Goal: Consume media (video, audio): Consume media (video, audio)

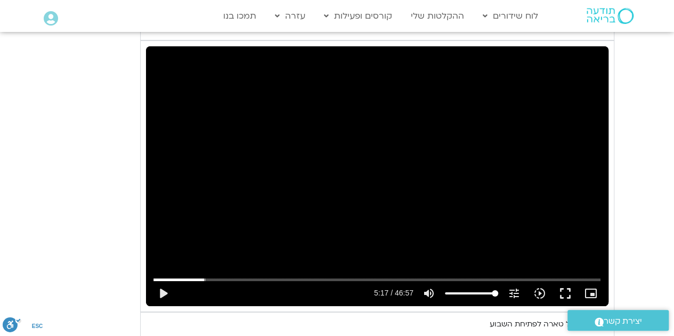
click at [294, 209] on div "Skip Ad 2:38 play_arrow 5:17 / 46:57 volume_up Mute tune Resolution Auto 720p s…" at bounding box center [377, 176] width 462 height 260
click at [293, 162] on div "Skip Ad 2:38 pause 5:35 / 46:57 volume_up Mute tune Resolution Auto 720p slow_m…" at bounding box center [377, 176] width 462 height 260
click at [293, 162] on div "Skip Ad 2:38 play_arrow 5:35 / 46:57 volume_up Mute tune Resolution Auto 720p s…" at bounding box center [377, 176] width 462 height 260
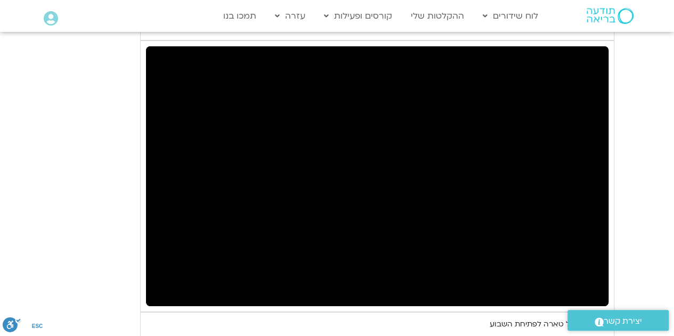
click at [293, 162] on div "Skip Ad 2:38 pause 5:35 / 46:57 volume_up Mute tune Resolution Auto 720p slow_m…" at bounding box center [377, 176] width 462 height 260
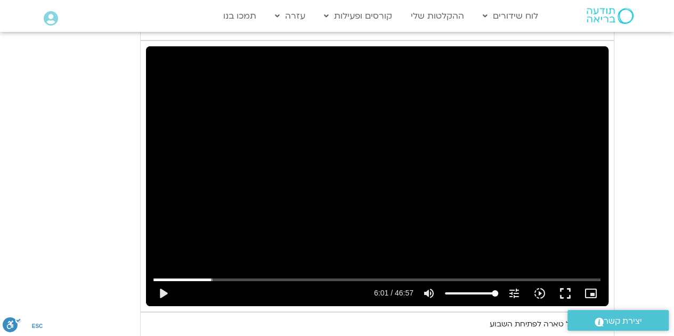
click at [293, 162] on div "Skip Ad 2:38 play_arrow 6:01 / 46:57 volume_up Mute tune Resolution Auto 720p s…" at bounding box center [377, 176] width 462 height 260
click at [334, 155] on div "Skip Ad 2:38 pause 6:18 / 46:57 volume_up Mute tune Resolution Auto 720p slow_m…" at bounding box center [377, 176] width 462 height 260
click at [290, 169] on div "Skip Ad 2:38 play_arrow 6:19 / 46:57 volume_up Mute tune Resolution Auto 720p s…" at bounding box center [377, 176] width 462 height 260
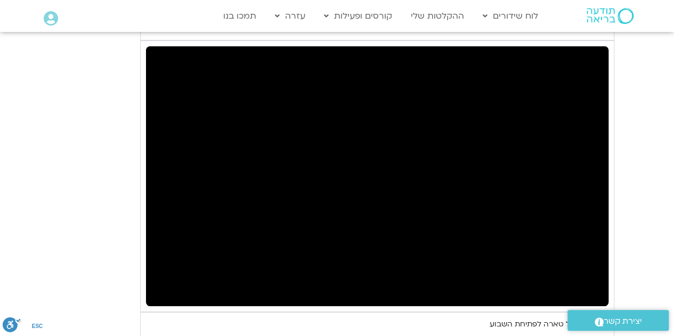
click at [290, 169] on div "Skip Ad 2:38 pause 6:20 / 46:57 volume_up Mute tune Resolution Auto 720p slow_m…" at bounding box center [377, 176] width 462 height 260
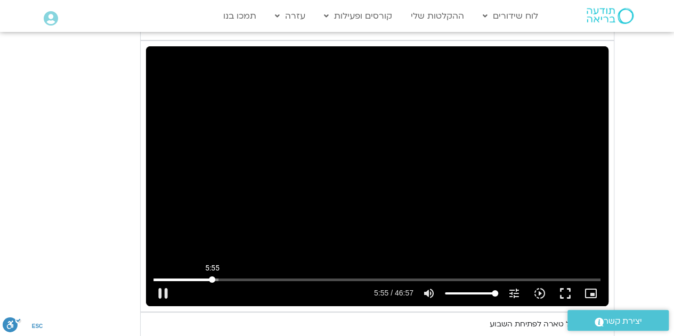
click at [212, 276] on input "Seek" at bounding box center [376, 279] width 447 height 6
click at [158, 281] on button "play_arrow" at bounding box center [163, 294] width 26 height 26
click at [250, 193] on div "Skip Ad 5:35 pause 6:33 / 46:57 volume_up Mute tune Resolution Auto 720p slow_m…" at bounding box center [377, 176] width 462 height 260
click at [250, 193] on div "Skip Ad 5:35 play_arrow 6:33 / 46:57 volume_up Mute tune Resolution Auto 720p s…" at bounding box center [377, 176] width 462 height 260
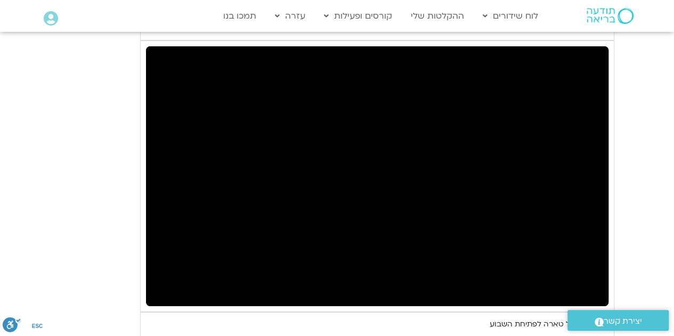
click at [250, 193] on div "Skip Ad 5:35 pause 6:33 / 46:57 volume_up Mute tune Resolution Auto 720p slow_m…" at bounding box center [377, 176] width 462 height 260
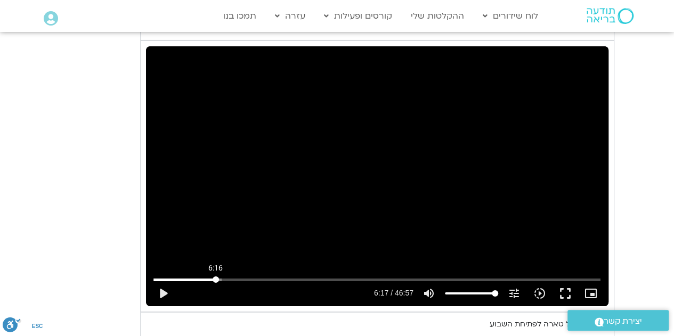
click at [215, 276] on input "Seek" at bounding box center [376, 279] width 447 height 6
click at [211, 207] on div "Skip Ad 6:16 play_arrow 6:17 / 46:57 volume_up Mute tune Resolution Auto 720p s…" at bounding box center [377, 176] width 462 height 260
click at [312, 197] on div "Skip Ad 6:16 pause 7:01 / 46:57 volume_up Mute tune Resolution Auto 720p slow_m…" at bounding box center [377, 176] width 462 height 260
click at [328, 172] on div "Skip Ad 6:16 play_arrow 7:01 / 46:57 volume_up Mute tune Resolution Auto 720p s…" at bounding box center [377, 176] width 462 height 260
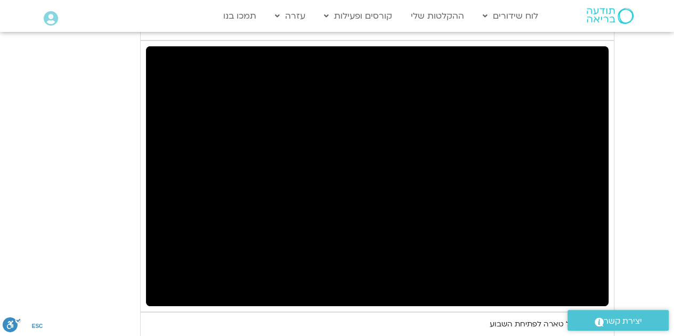
click at [328, 172] on div "Skip Ad 6:16 pause 7:01 / 46:57 volume_up Mute tune Resolution Auto 720p slow_m…" at bounding box center [377, 176] width 462 height 260
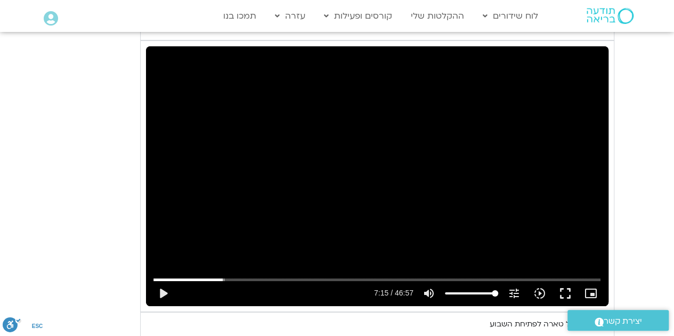
click at [328, 172] on div "Skip Ad 6:16 play_arrow 7:15 / 46:57 volume_up Mute tune Resolution Auto 720p s…" at bounding box center [377, 176] width 462 height 260
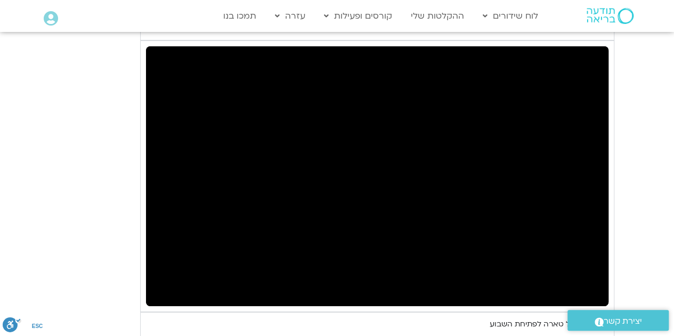
click at [328, 172] on div "Skip Ad 6:16 pause 7:15 / 46:57 volume_up Mute tune Resolution Auto 720p slow_m…" at bounding box center [377, 176] width 462 height 260
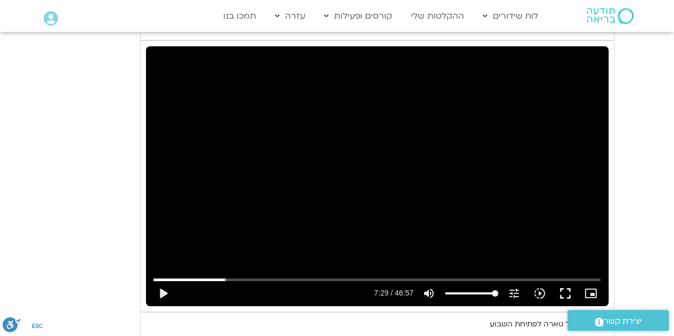
click at [328, 172] on div "Skip Ad 6:16 play_arrow 7:29 / 46:57 volume_up Mute tune Resolution Auto 720p s…" at bounding box center [377, 176] width 462 height 260
click at [224, 276] on input "Seek" at bounding box center [376, 279] width 447 height 6
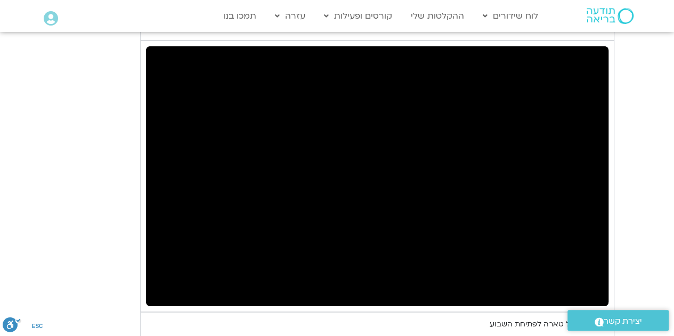
click at [224, 281] on div "Accordion. Open links with Enter or Space, close with Escape, and navigate with…" at bounding box center [273, 294] width 195 height 26
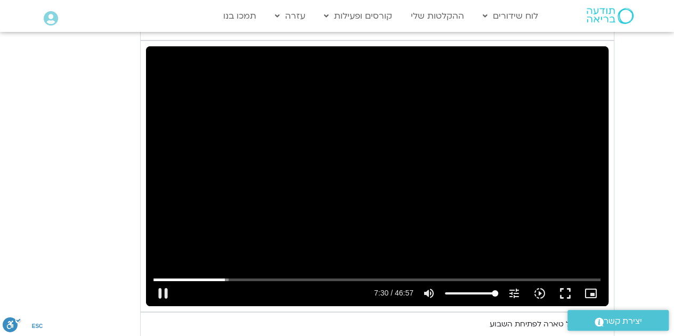
click at [468, 215] on div "Skip Ad 7:10 pause 7:30 / 46:57 volume_up Mute tune Resolution Auto 720p slow_m…" at bounding box center [377, 176] width 462 height 260
click at [468, 215] on div "Skip Ad 7:10 play_arrow 7:30 / 46:57 volume_up Mute tune Resolution Auto 720p s…" at bounding box center [377, 176] width 462 height 260
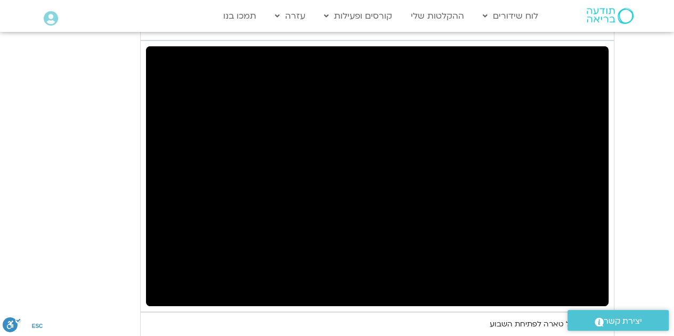
click at [468, 215] on div "Skip Ad 7:10 pause 7:30 / 46:57 volume_up Mute tune Resolution Auto 720p slow_m…" at bounding box center [377, 176] width 462 height 260
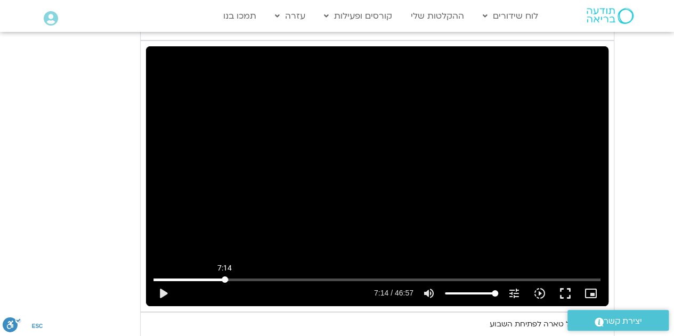
click at [224, 276] on input "Seek" at bounding box center [376, 279] width 447 height 6
click at [255, 183] on div "Skip Ad 7:17 play_arrow 7:14 / 46:57 volume_up Mute tune Resolution Auto 720p s…" at bounding box center [377, 176] width 462 height 260
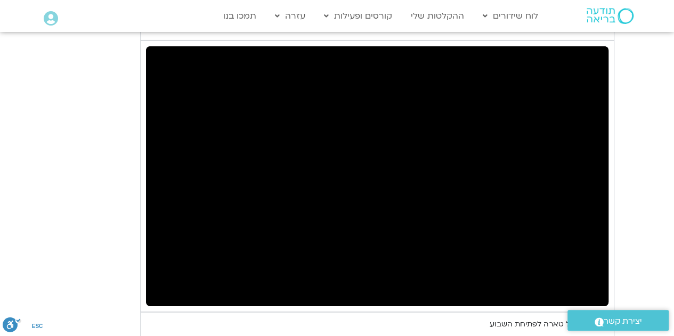
click at [255, 183] on div "Skip Ad 7:17 pause 7:17 / 46:57 volume_up Mute tune Resolution Auto 720p slow_m…" at bounding box center [377, 176] width 462 height 260
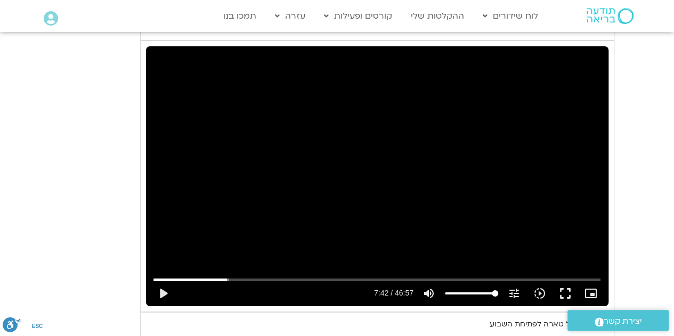
click at [255, 183] on div "Skip Ad 7:17 play_arrow 7:42 / 46:57 volume_up Mute tune Resolution Auto 720p s…" at bounding box center [377, 176] width 462 height 260
click at [298, 175] on div "Skip Ad 7:17 pause 7:52 / 46:57 volume_up Mute tune Resolution Auto 720p slow_m…" at bounding box center [377, 176] width 462 height 260
click at [187, 219] on div "Skip Ad 7:17 play_arrow 7:52 / 46:57 volume_up Mute tune Resolution Auto 720p s…" at bounding box center [377, 176] width 462 height 260
click at [246, 212] on div "Skip Ad 7:17 pause 8:07 / 46:57 volume_up Mute tune Resolution Auto 720p slow_m…" at bounding box center [377, 176] width 462 height 260
click at [246, 212] on div "Skip Ad 7:17 play_arrow 8:08 / 46:57 volume_up Mute tune Resolution Auto 720p s…" at bounding box center [377, 176] width 462 height 260
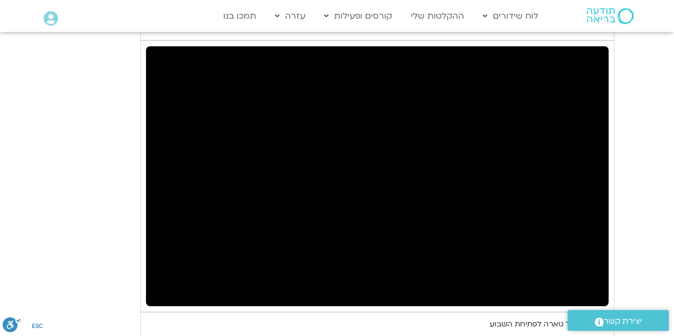
click at [246, 212] on div "Skip Ad 7:17 pause 8:08 / 46:57 volume_up Mute tune Resolution Auto 720p slow_m…" at bounding box center [377, 176] width 462 height 260
type input "504.368899"
